Goal: Entertainment & Leisure: Browse casually

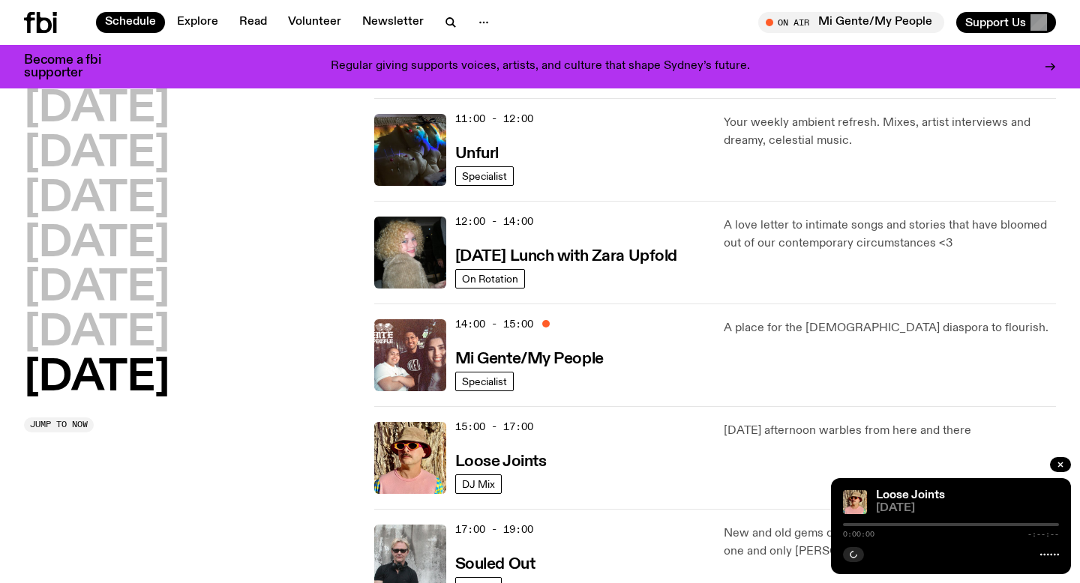
scroll to position [557, 0]
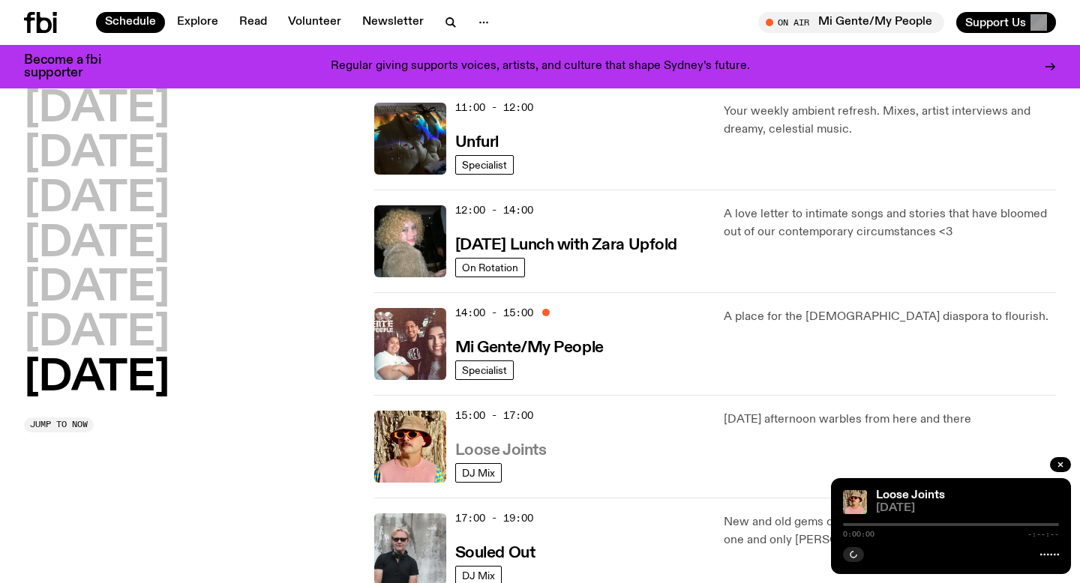
click at [501, 445] on h3 "Loose Joints" at bounding box center [500, 451] width 91 height 16
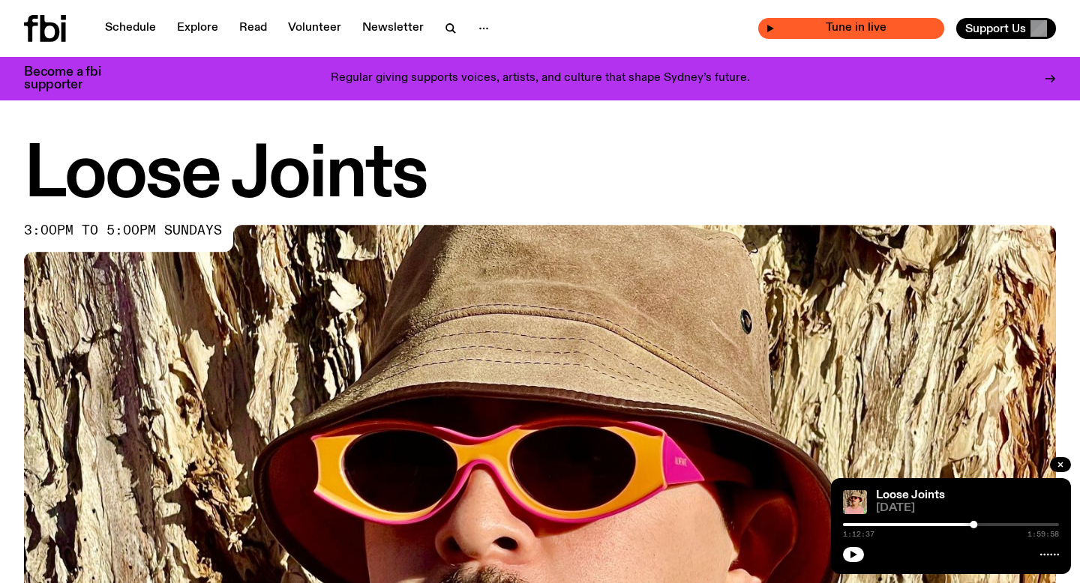
click at [874, 28] on span "Tune in live" at bounding box center [856, 27] width 162 height 11
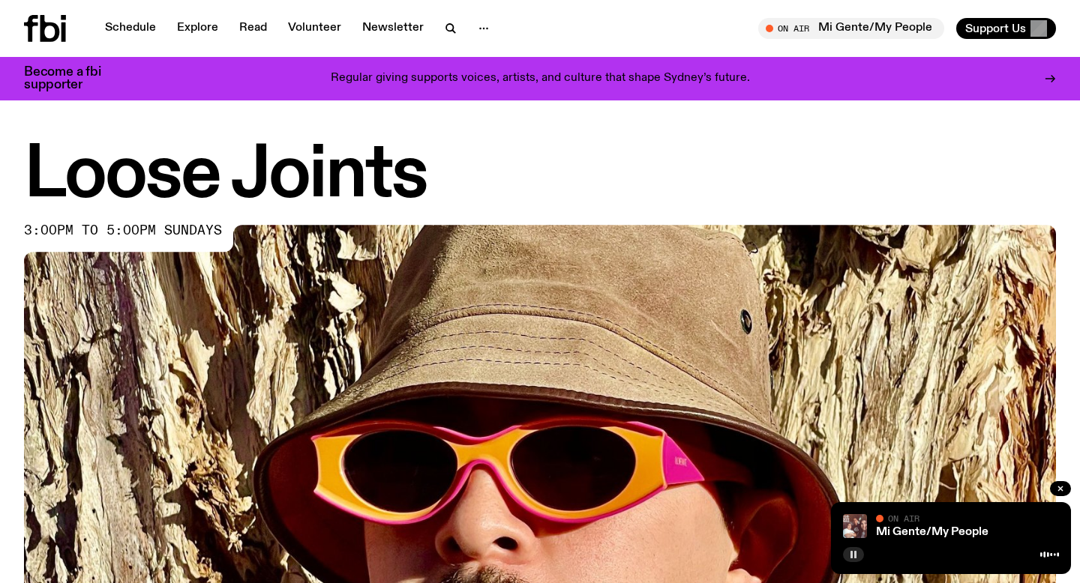
click at [849, 558] on icon "button" at bounding box center [853, 554] width 9 height 9
click at [859, 560] on button "button" at bounding box center [853, 554] width 21 height 15
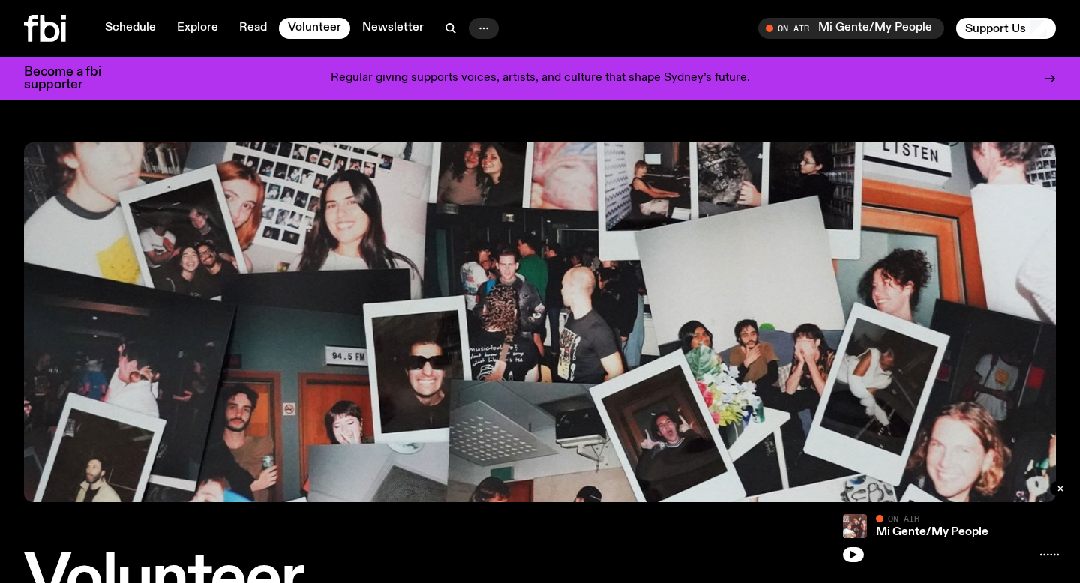
click at [489, 26] on button "button" at bounding box center [484, 28] width 30 height 21
click at [58, 29] on icon at bounding box center [49, 28] width 19 height 27
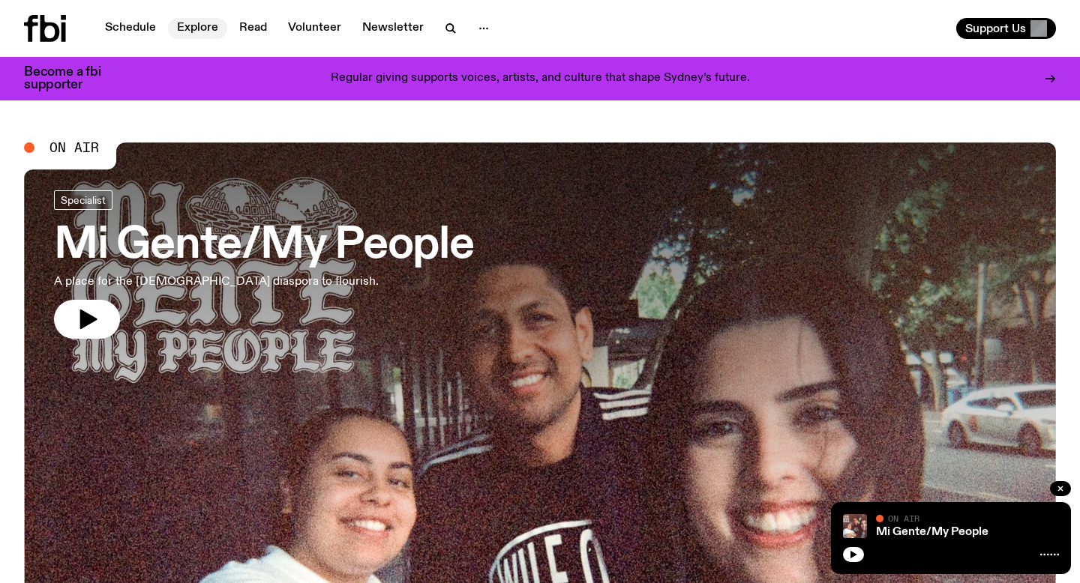
click at [188, 27] on link "Explore" at bounding box center [197, 28] width 59 height 21
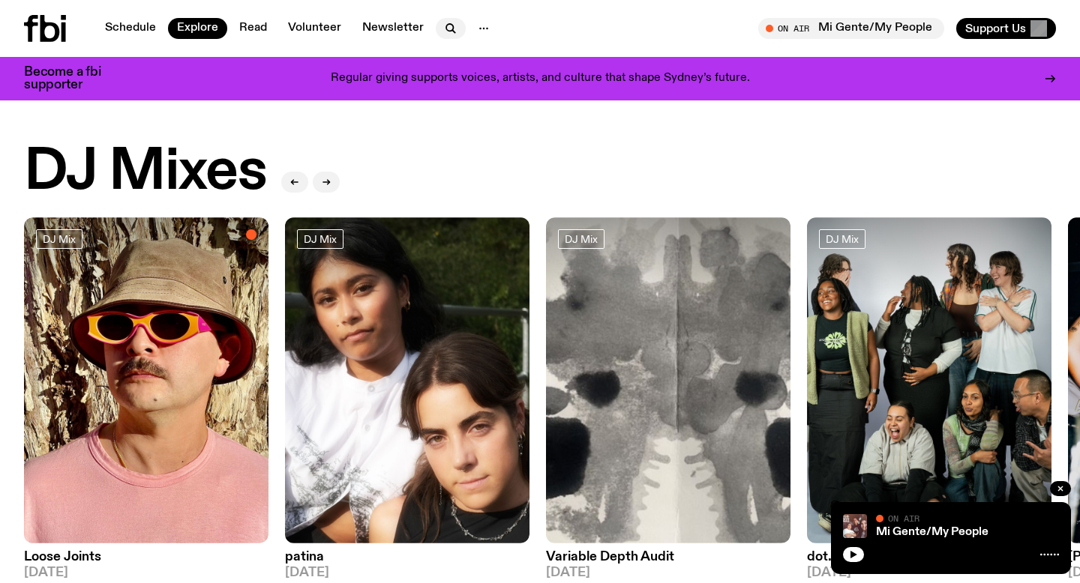
click at [450, 25] on icon "button" at bounding box center [451, 28] width 18 height 18
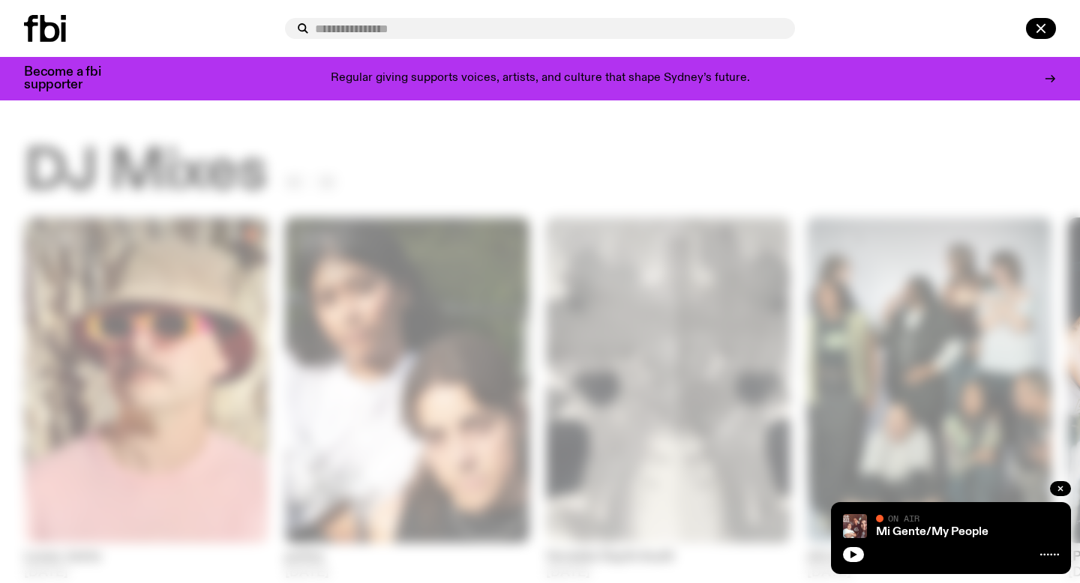
click at [1025, 21] on div at bounding box center [1020, 28] width 72 height 21
click at [1042, 30] on icon "button" at bounding box center [1040, 29] width 8 height 8
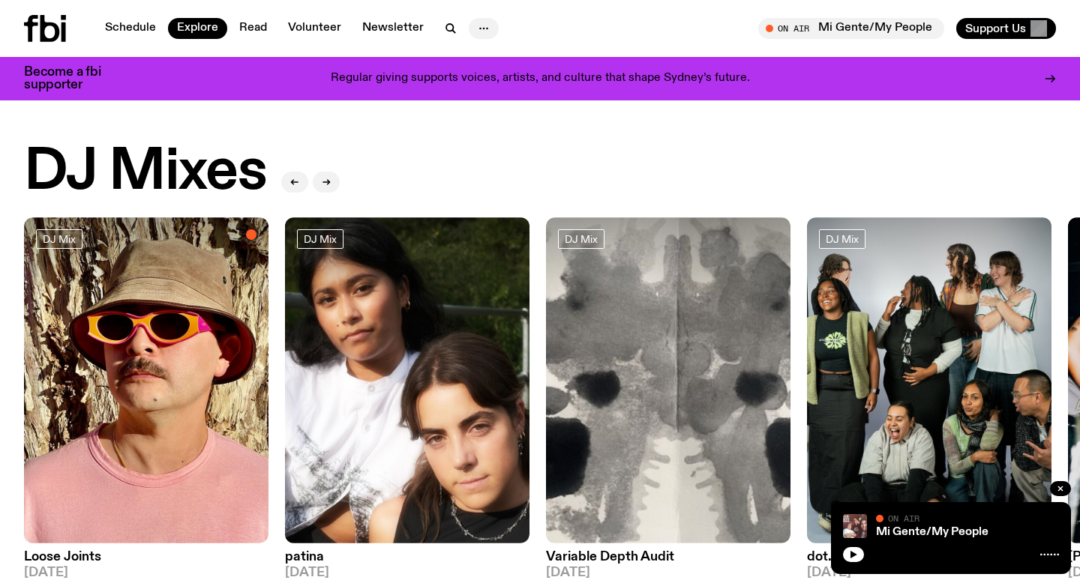
click at [475, 30] on icon "button" at bounding box center [484, 28] width 18 height 18
click at [405, 30] on link "Newsletter" at bounding box center [392, 28] width 79 height 21
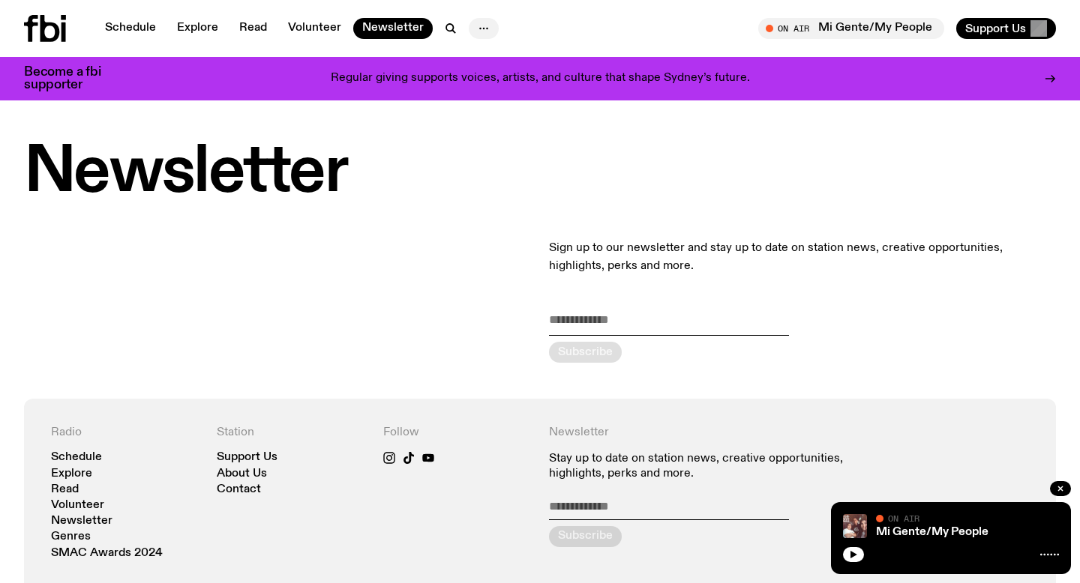
click at [475, 31] on icon "button" at bounding box center [484, 28] width 18 height 18
click at [502, 60] on link "About Us" at bounding box center [483, 59] width 75 height 21
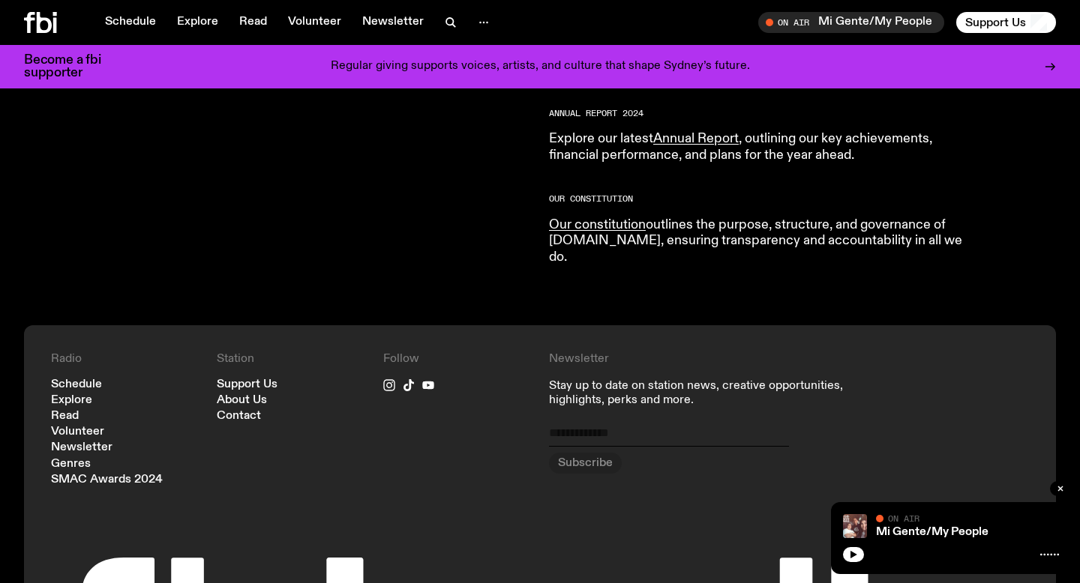
scroll to position [1507, 0]
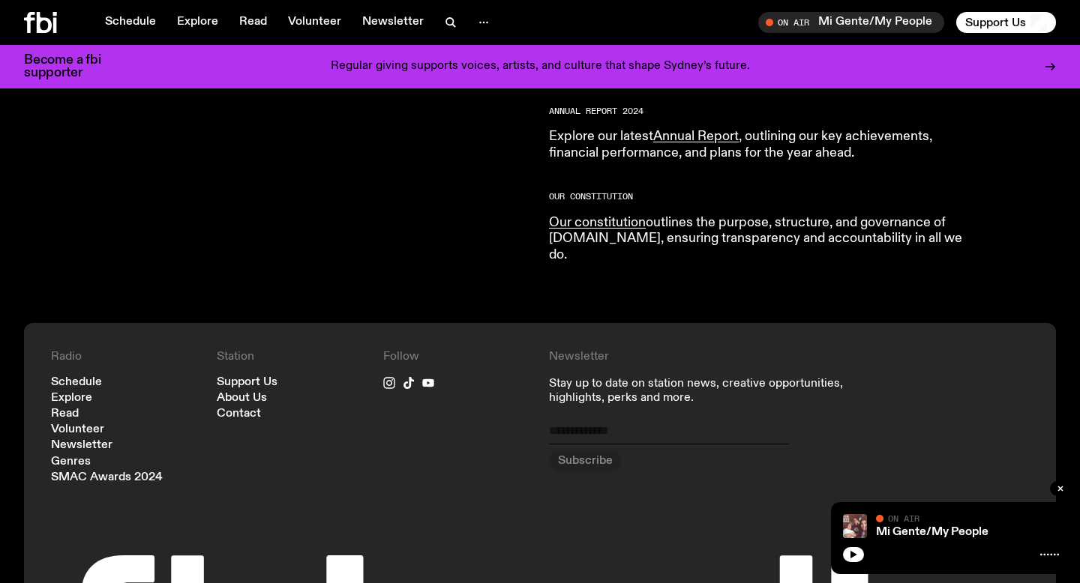
click at [592, 377] on p "Stay up to date on station news, creative opportunities, highlights, perks and …" at bounding box center [706, 391] width 314 height 28
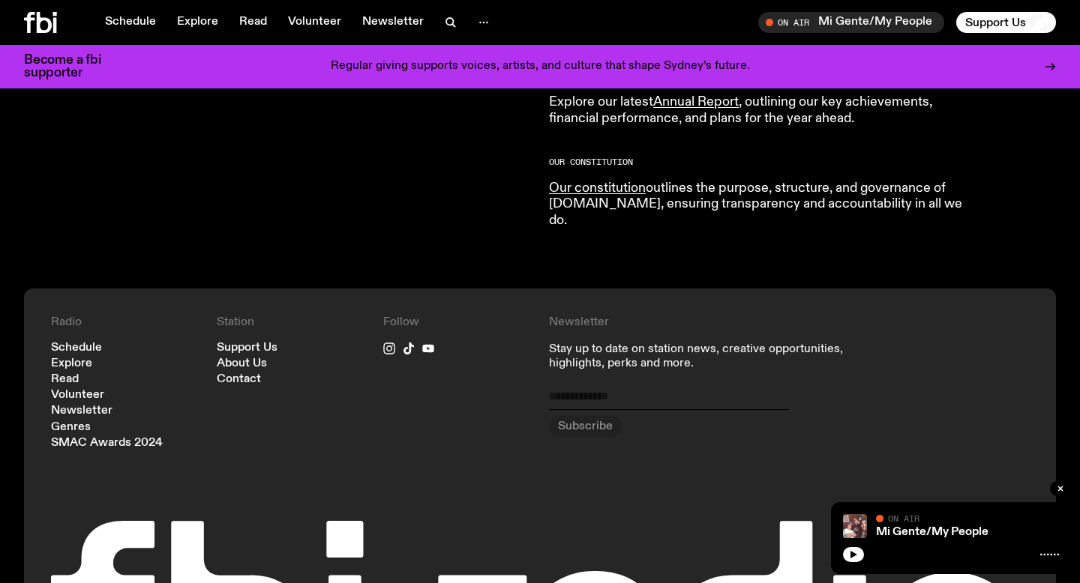
scroll to position [1552, 0]
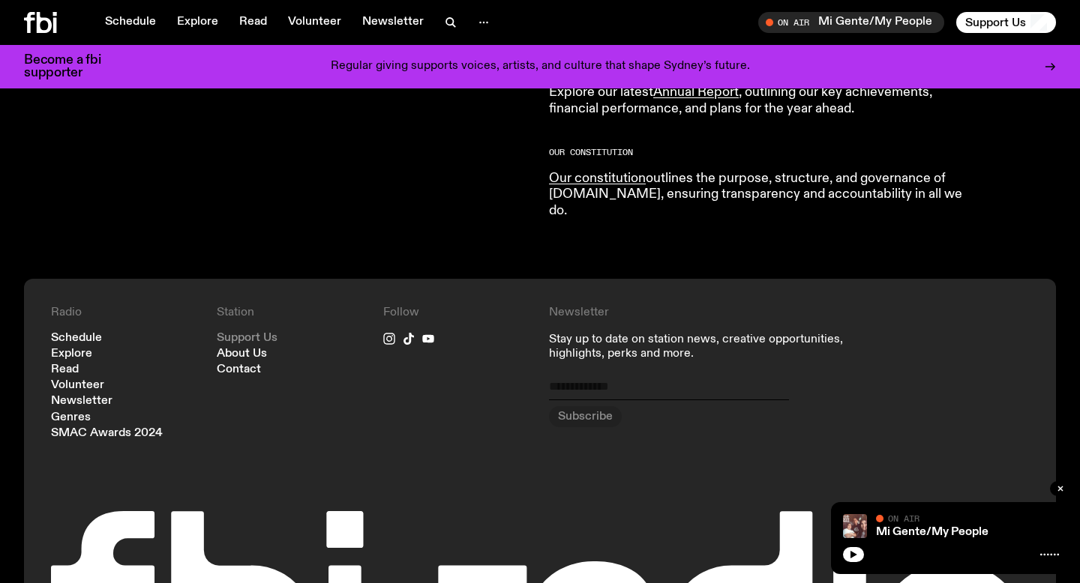
click at [253, 333] on link "Support Us" at bounding box center [247, 338] width 61 height 11
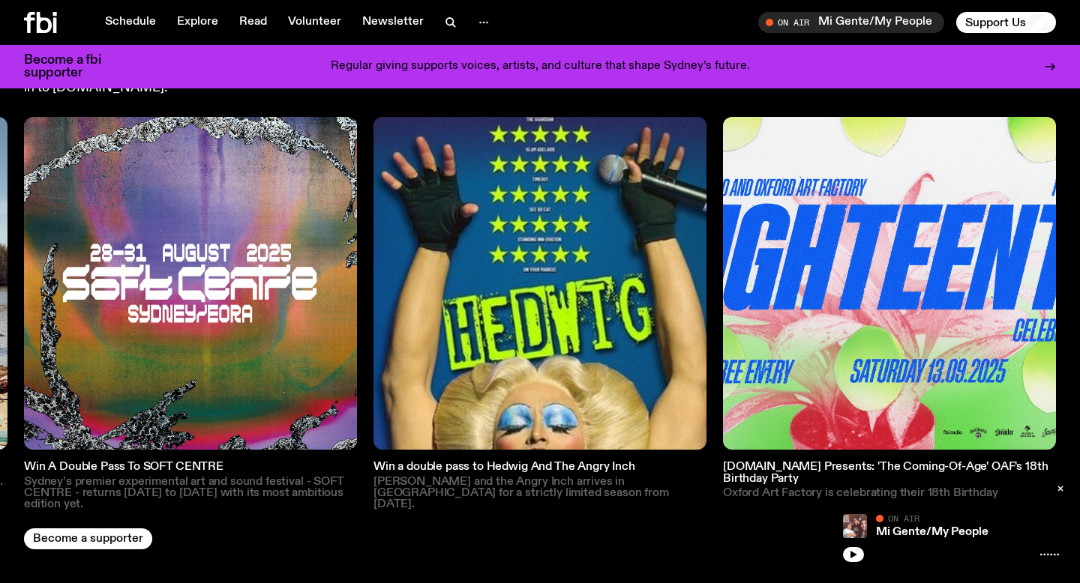
scroll to position [2166, 0]
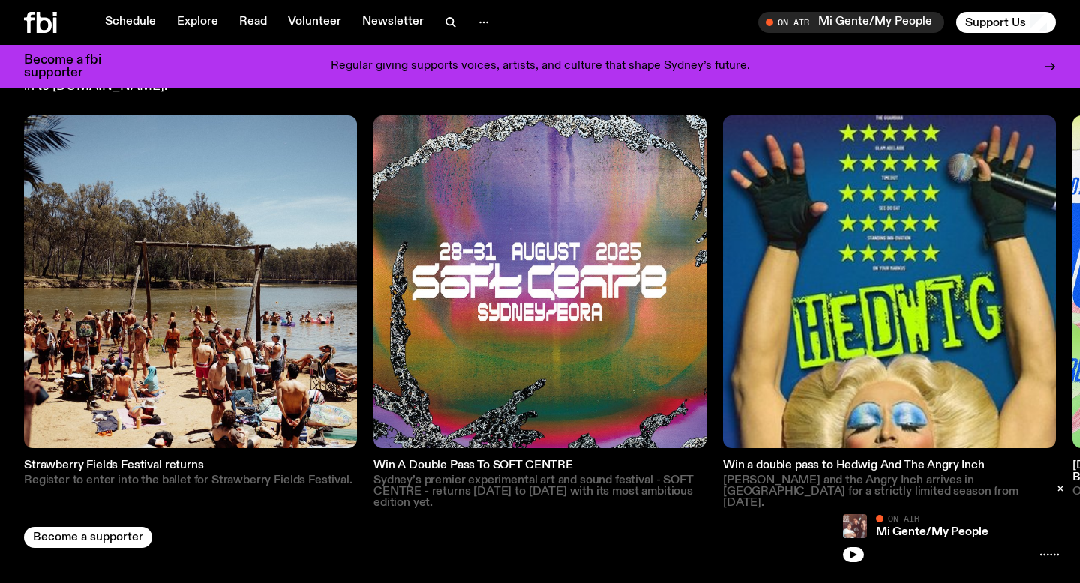
click at [450, 460] on h3 "Win A Double Pass To SOFT CENTRE" at bounding box center [539, 465] width 333 height 11
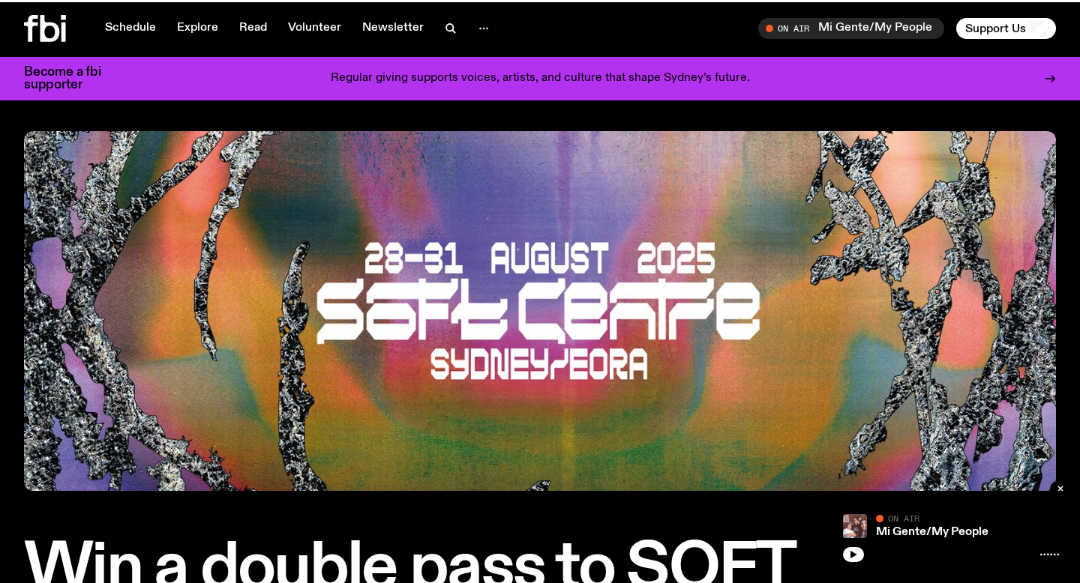
click at [427, 458] on img at bounding box center [540, 311] width 1032 height 360
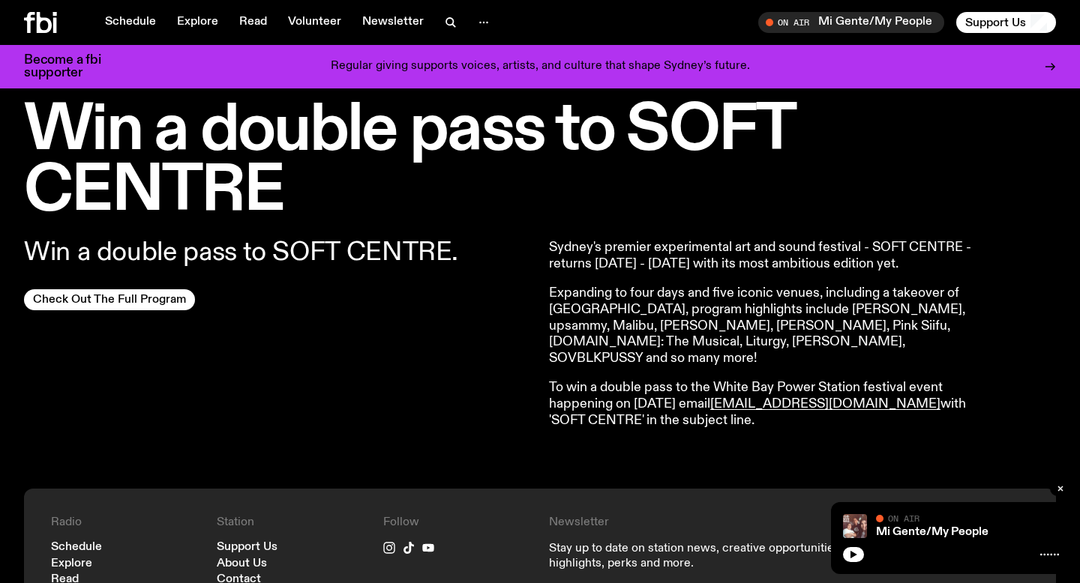
scroll to position [443, 0]
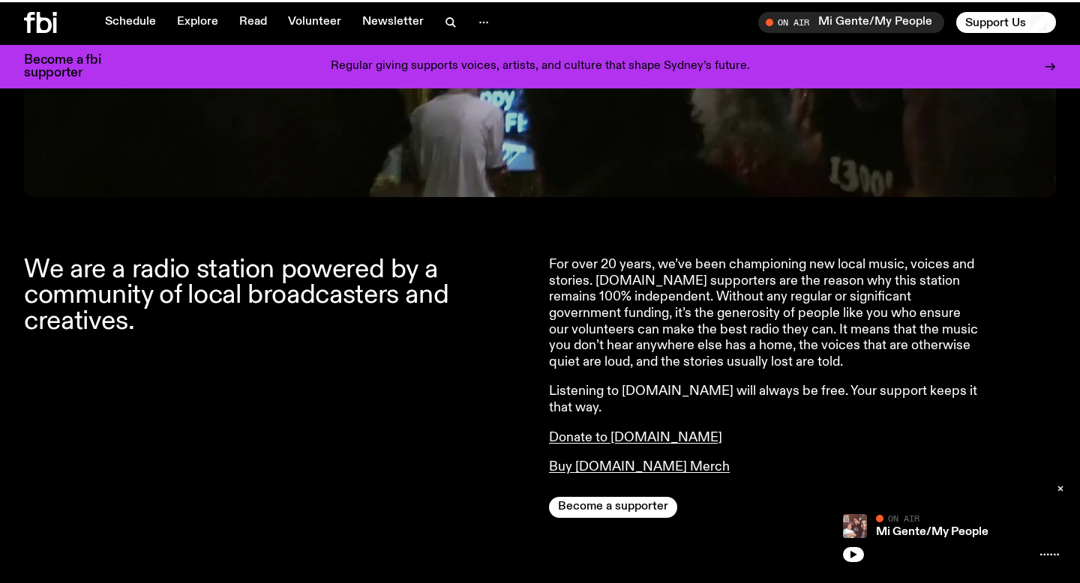
scroll to position [2166, 0]
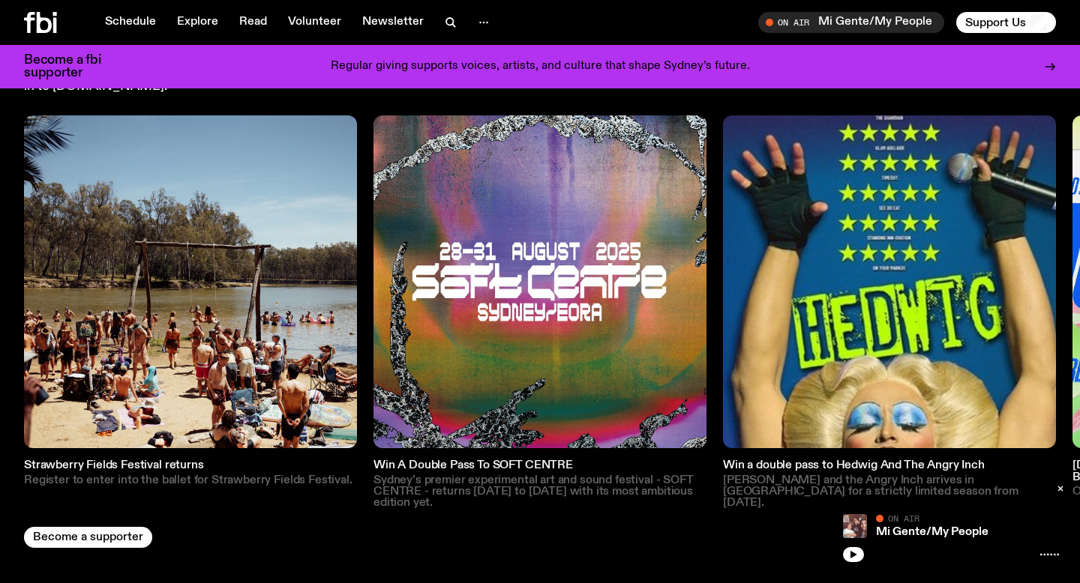
click at [199, 378] on img at bounding box center [190, 281] width 333 height 333
